Goal: Book appointment/travel/reservation

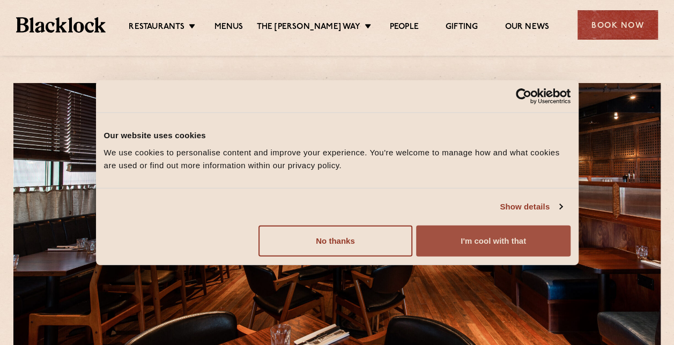
click at [434, 242] on button "I'm cool with that" at bounding box center [493, 240] width 154 height 31
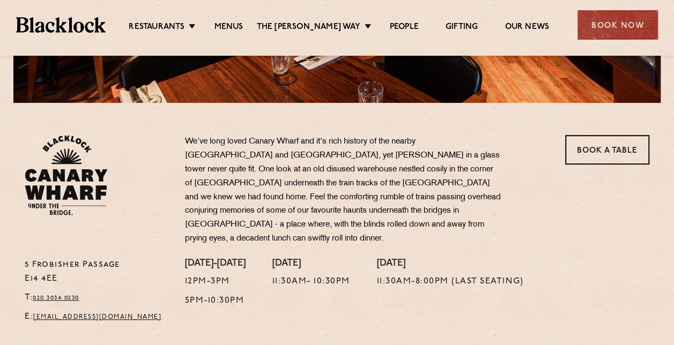
scroll to position [322, 0]
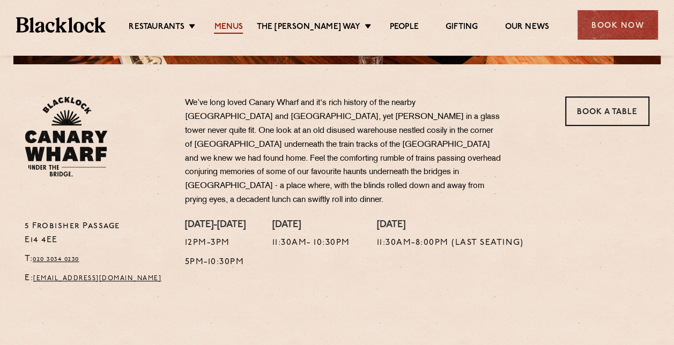
click at [235, 24] on link "Menus" at bounding box center [228, 28] width 29 height 12
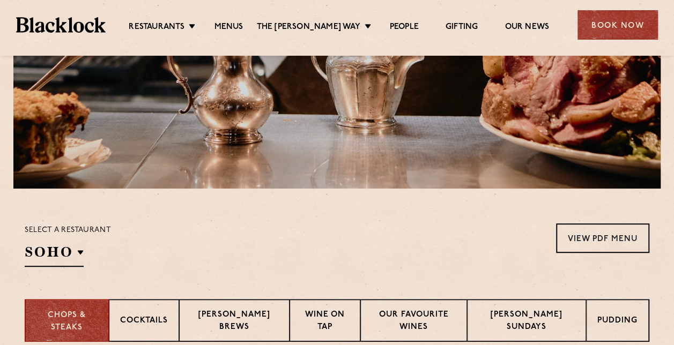
scroll to position [375, 0]
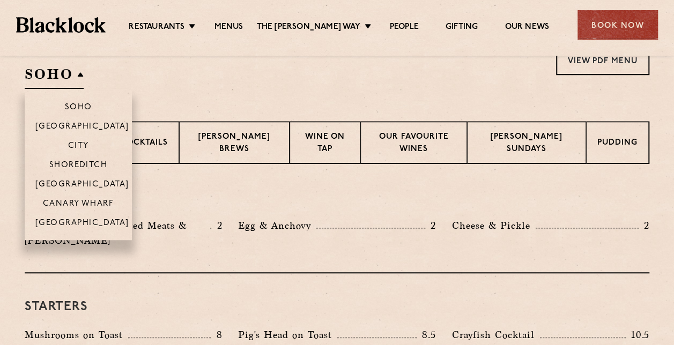
click at [74, 80] on h2 "SOHO" at bounding box center [54, 77] width 59 height 24
click at [82, 203] on p "Canary Wharf" at bounding box center [78, 204] width 71 height 11
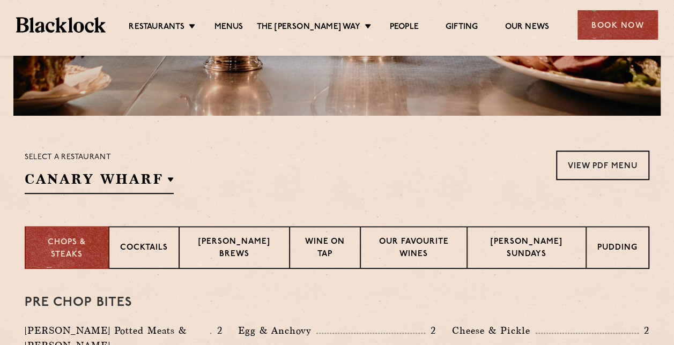
scroll to position [322, 0]
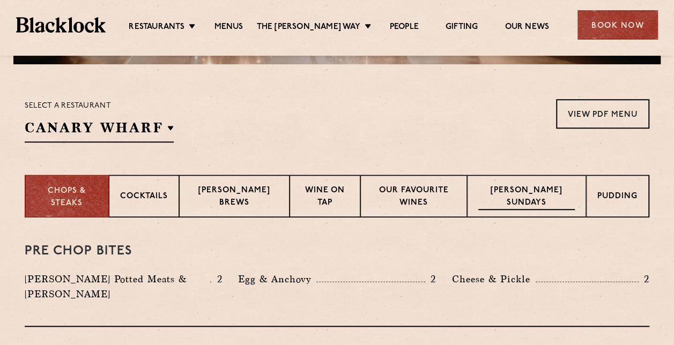
click at [500, 191] on p "[PERSON_NAME] Sundays" at bounding box center [526, 197] width 96 height 25
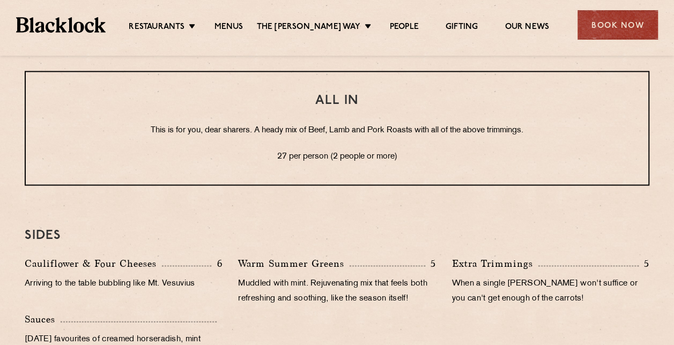
scroll to position [965, 0]
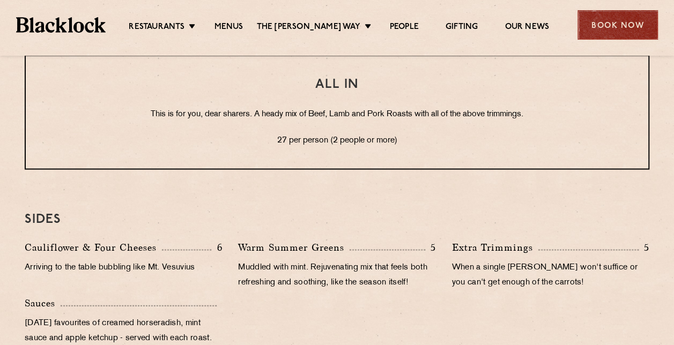
click at [621, 20] on div "Book Now" at bounding box center [617, 24] width 80 height 29
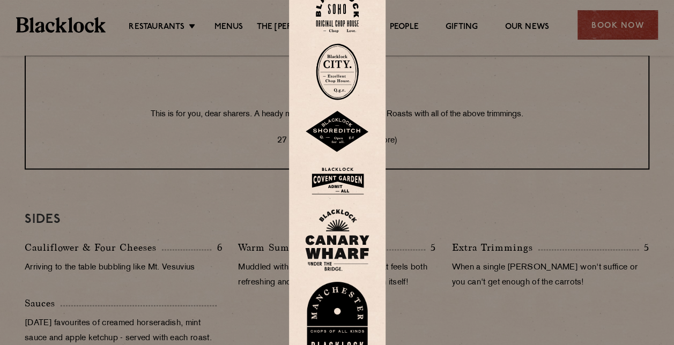
click at [343, 217] on img at bounding box center [337, 240] width 64 height 62
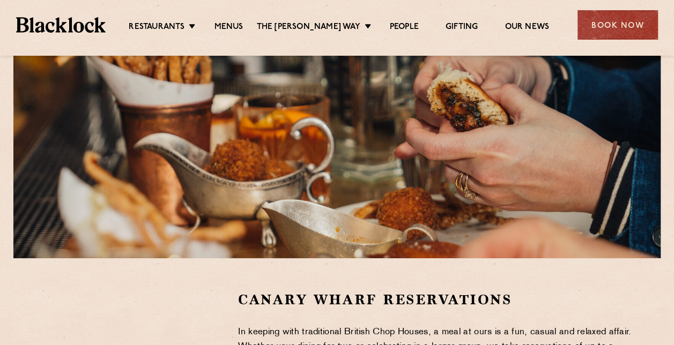
scroll to position [214, 0]
